Goal: Navigation & Orientation: Find specific page/section

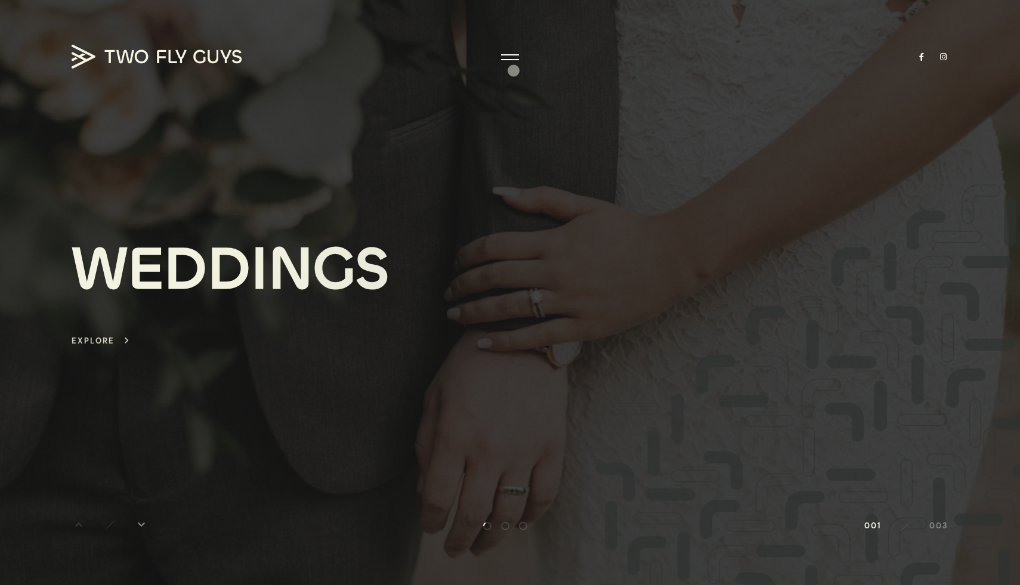
click at [505, 62] on div at bounding box center [510, 57] width 18 height 12
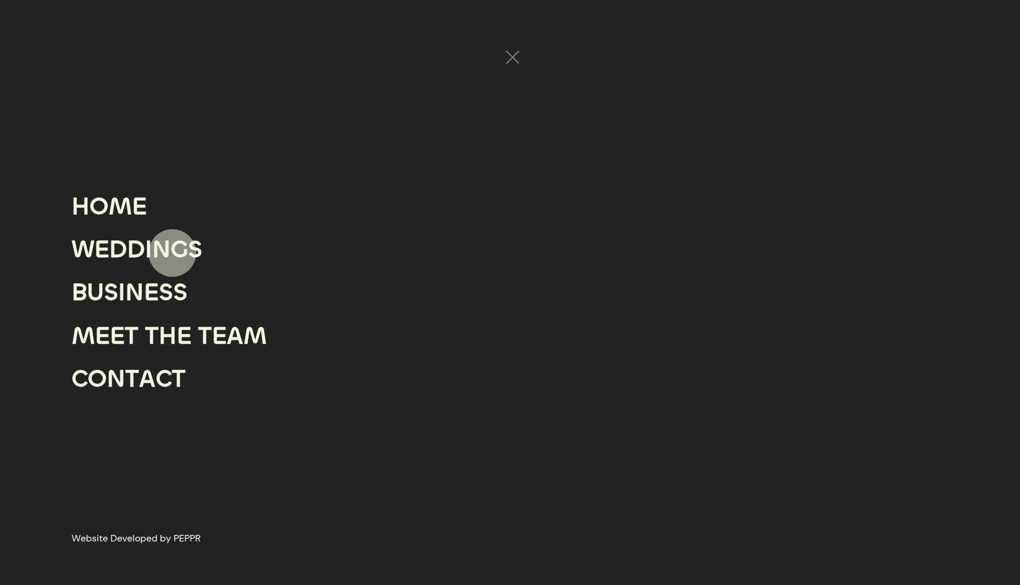
click at [172, 253] on div "G" at bounding box center [179, 249] width 17 height 43
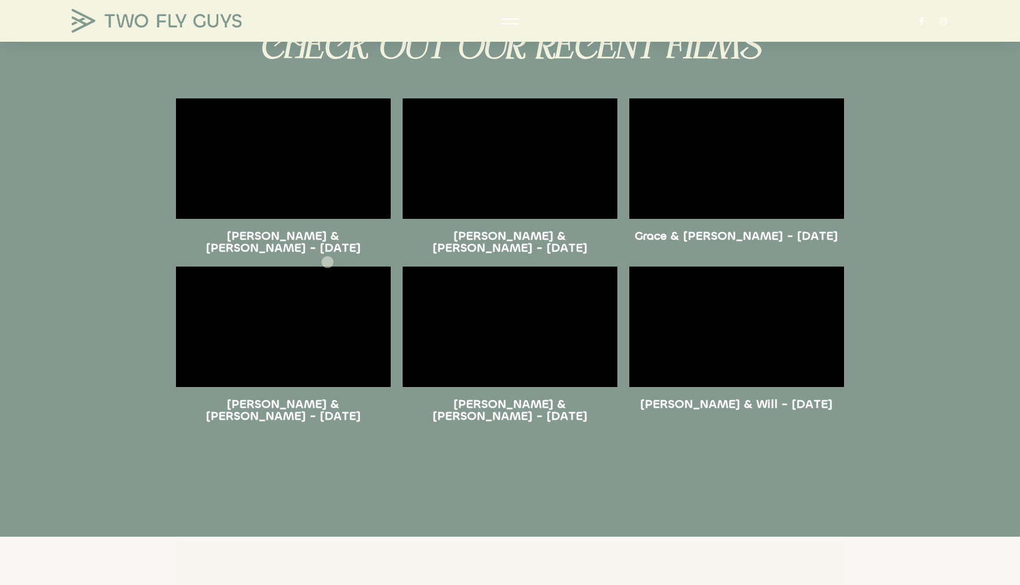
click at [327, 261] on div at bounding box center [283, 327] width 227 height 132
click at [625, 120] on div at bounding box center [736, 158] width 227 height 132
click at [548, 77] on div "CHECK OUT OUR RECENT FILMS" at bounding box center [510, 54] width 692 height 66
